Goal: Find specific page/section: Find specific page/section

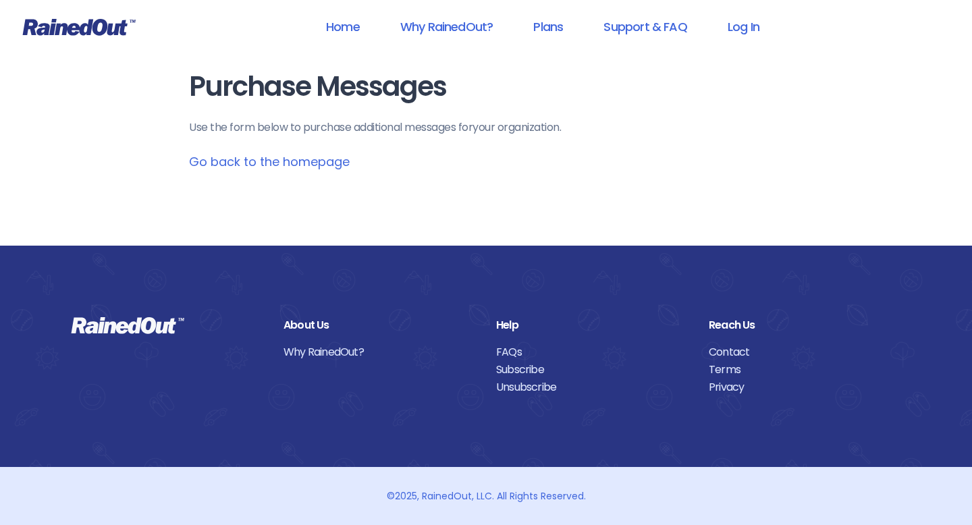
click at [296, 163] on link "Go back to the homepage" at bounding box center [269, 161] width 161 height 17
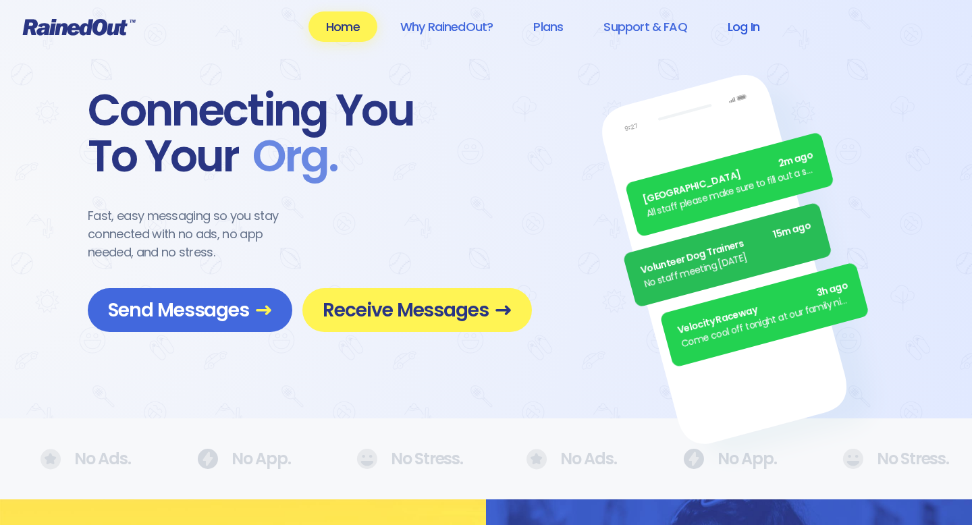
click at [750, 30] on link "Log In" at bounding box center [743, 26] width 67 height 30
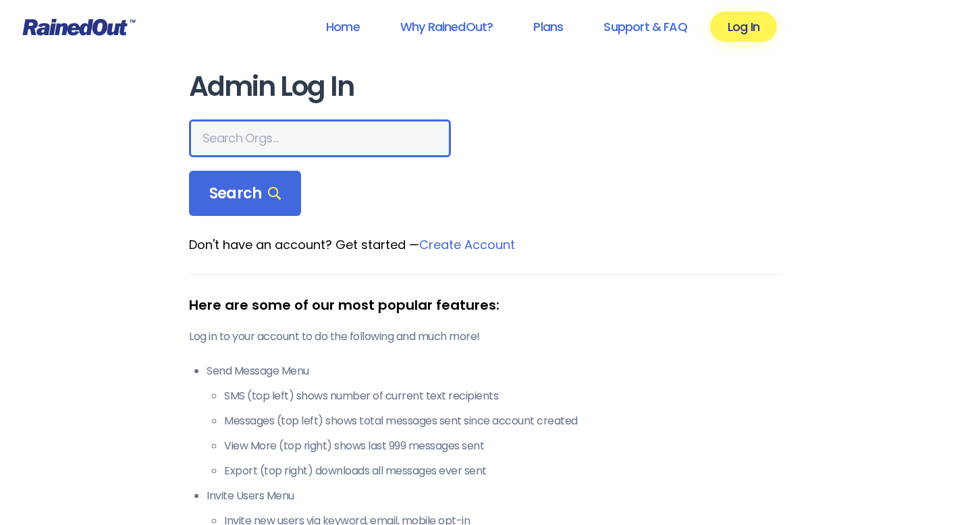
click at [299, 145] on input "text" at bounding box center [320, 138] width 262 height 38
type input "WKD Karate 4 Girls"
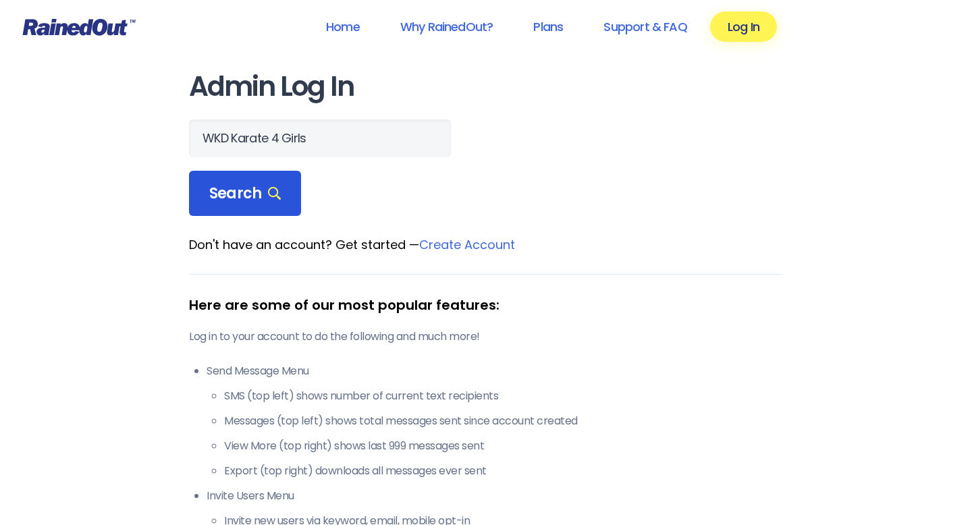
click at [273, 211] on div "Search" at bounding box center [245, 194] width 112 height 46
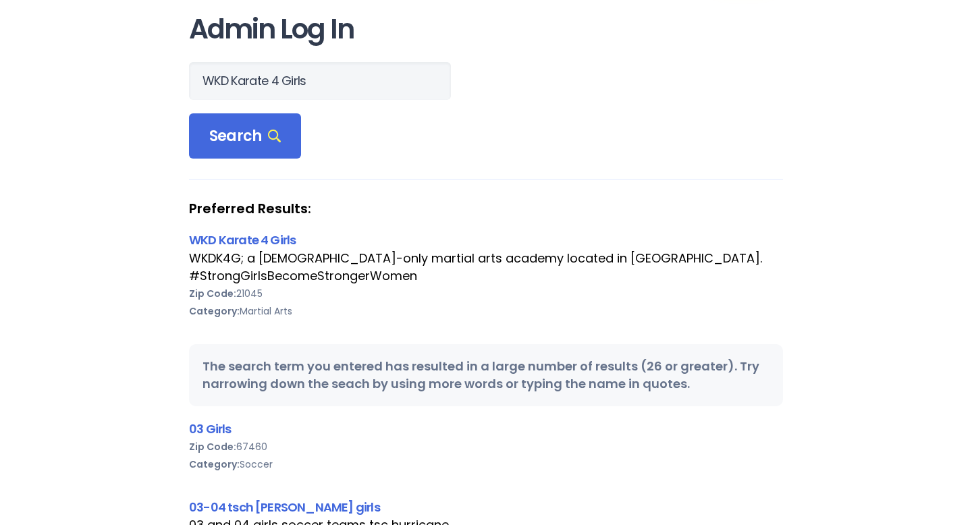
scroll to position [76, 0]
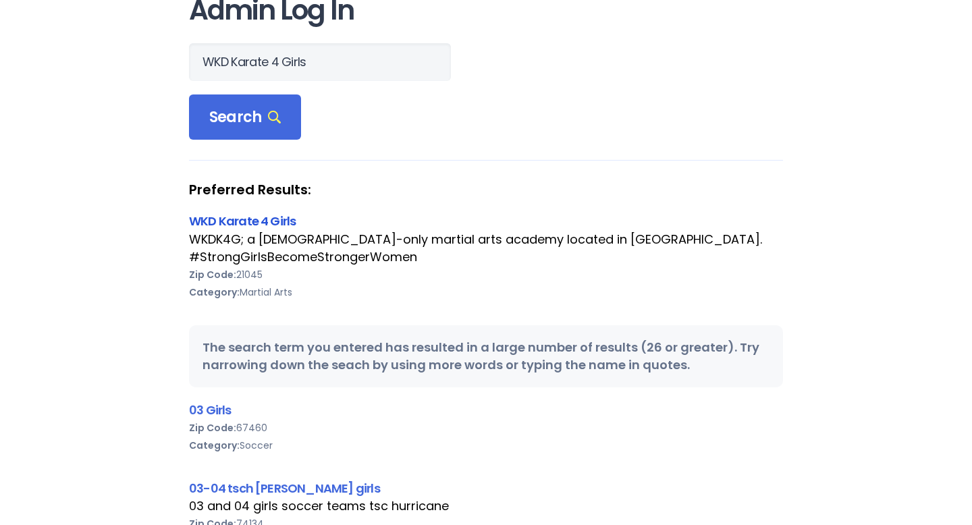
click at [246, 224] on link "WKD Karate 4 Girls" at bounding box center [242, 221] width 107 height 17
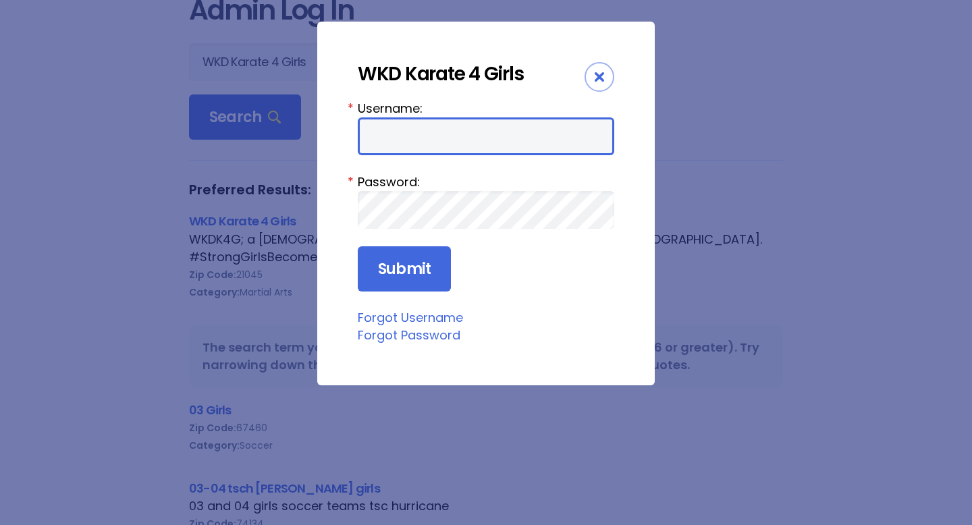
click at [414, 144] on input "Username:" at bounding box center [486, 136] width 257 height 38
type input "cynpop"
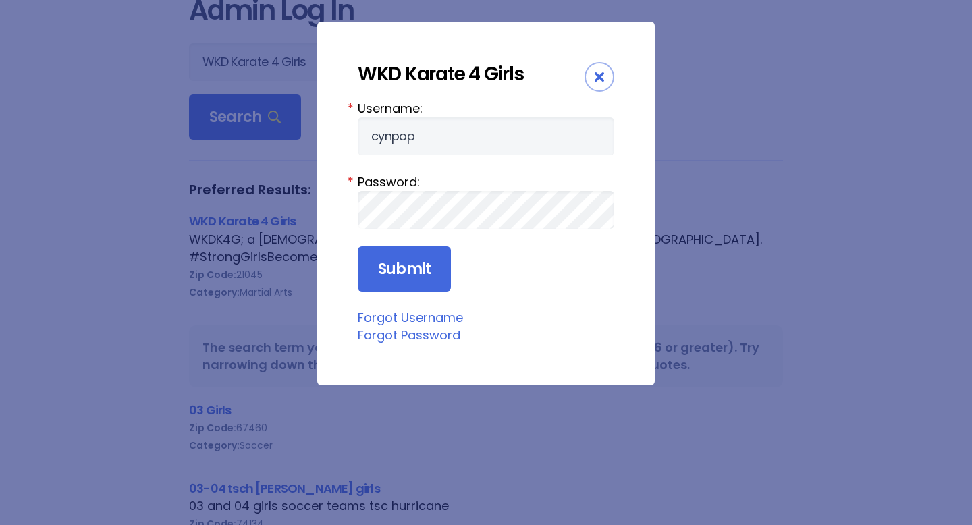
click at [601, 74] on icon "Close" at bounding box center [599, 76] width 9 height 9
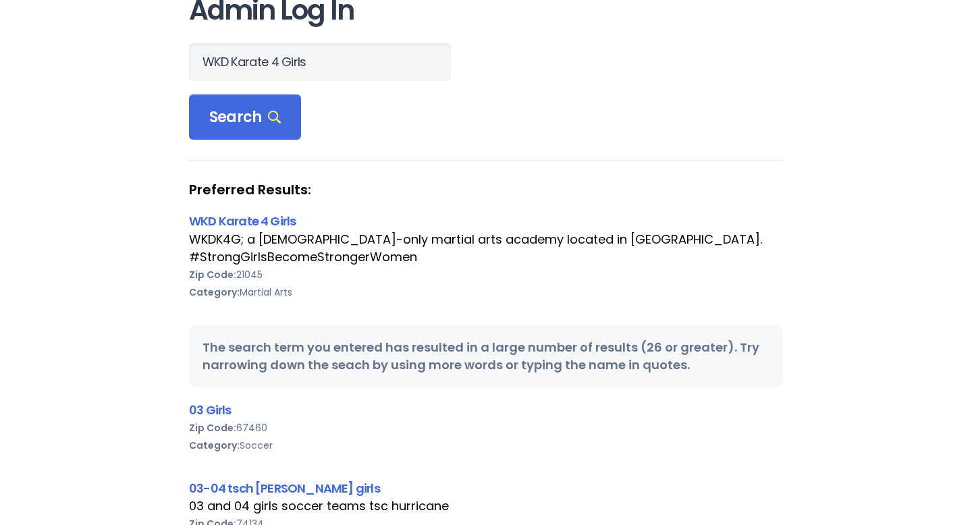
scroll to position [0, 0]
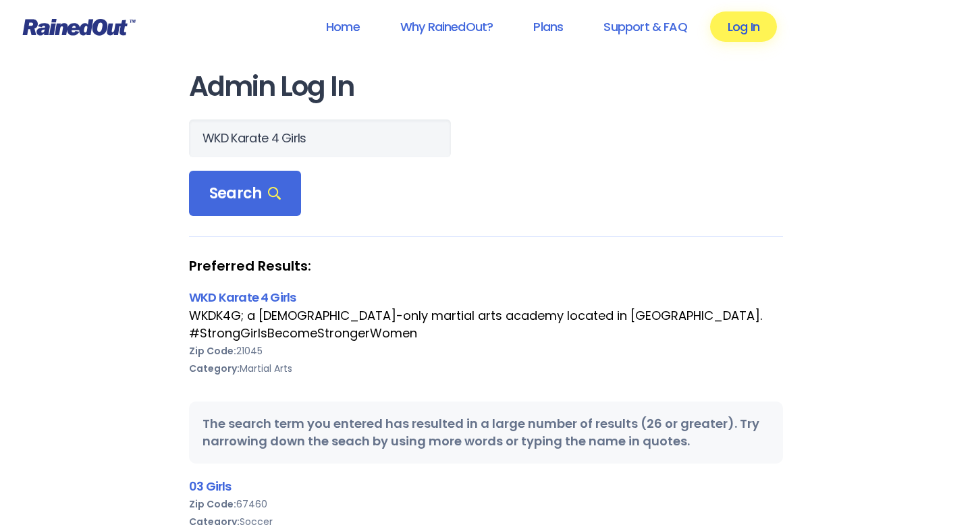
click at [748, 36] on link "Log In" at bounding box center [743, 26] width 67 height 30
click at [257, 303] on link "WKD Karate 4 Girls" at bounding box center [242, 297] width 107 height 17
